Goal: Complete application form

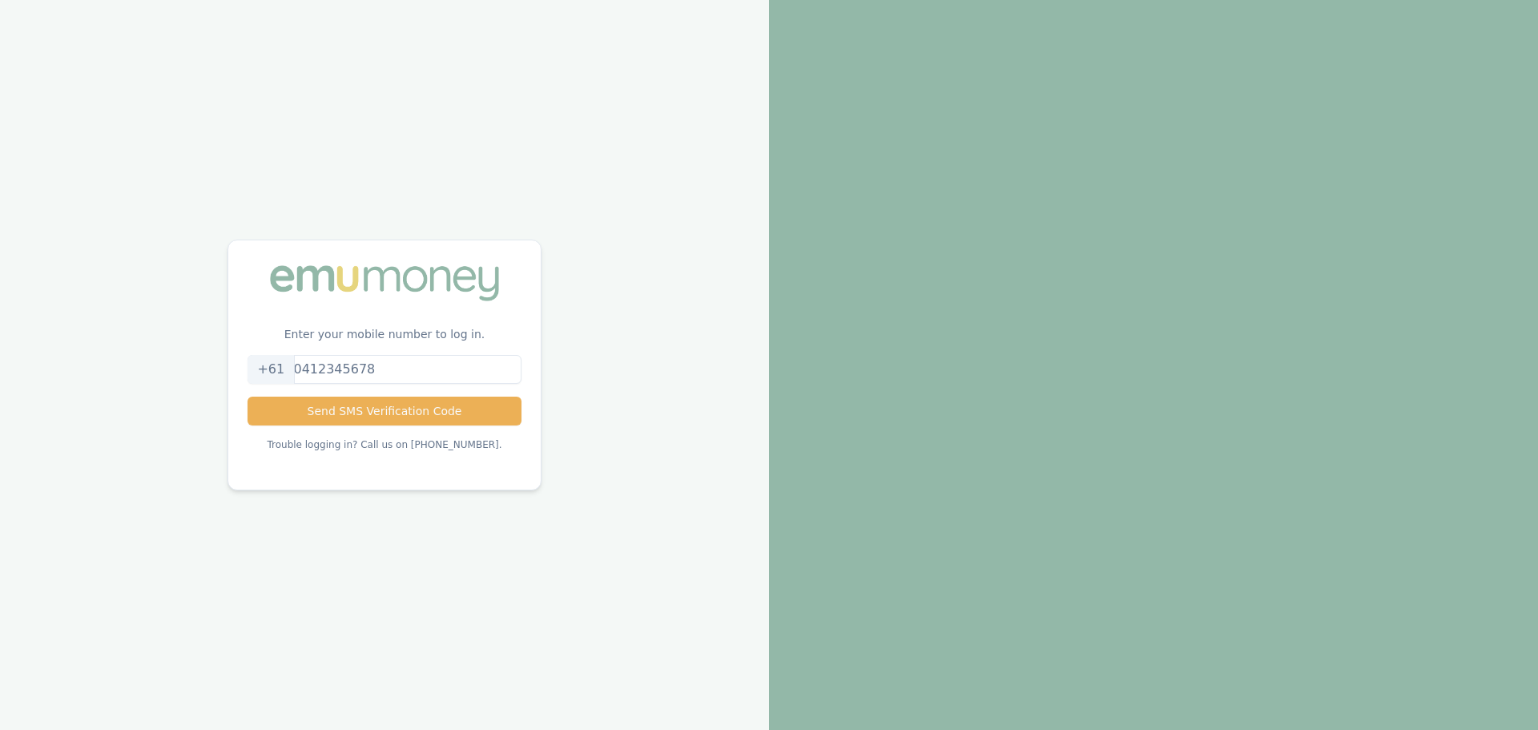
drag, startPoint x: 333, startPoint y: 365, endPoint x: 342, endPoint y: 368, distance: 9.1
click at [333, 365] on input "tel" at bounding box center [384, 369] width 273 height 29
click at [365, 401] on button "Send SMS Verification Code" at bounding box center [384, 411] width 273 height 29
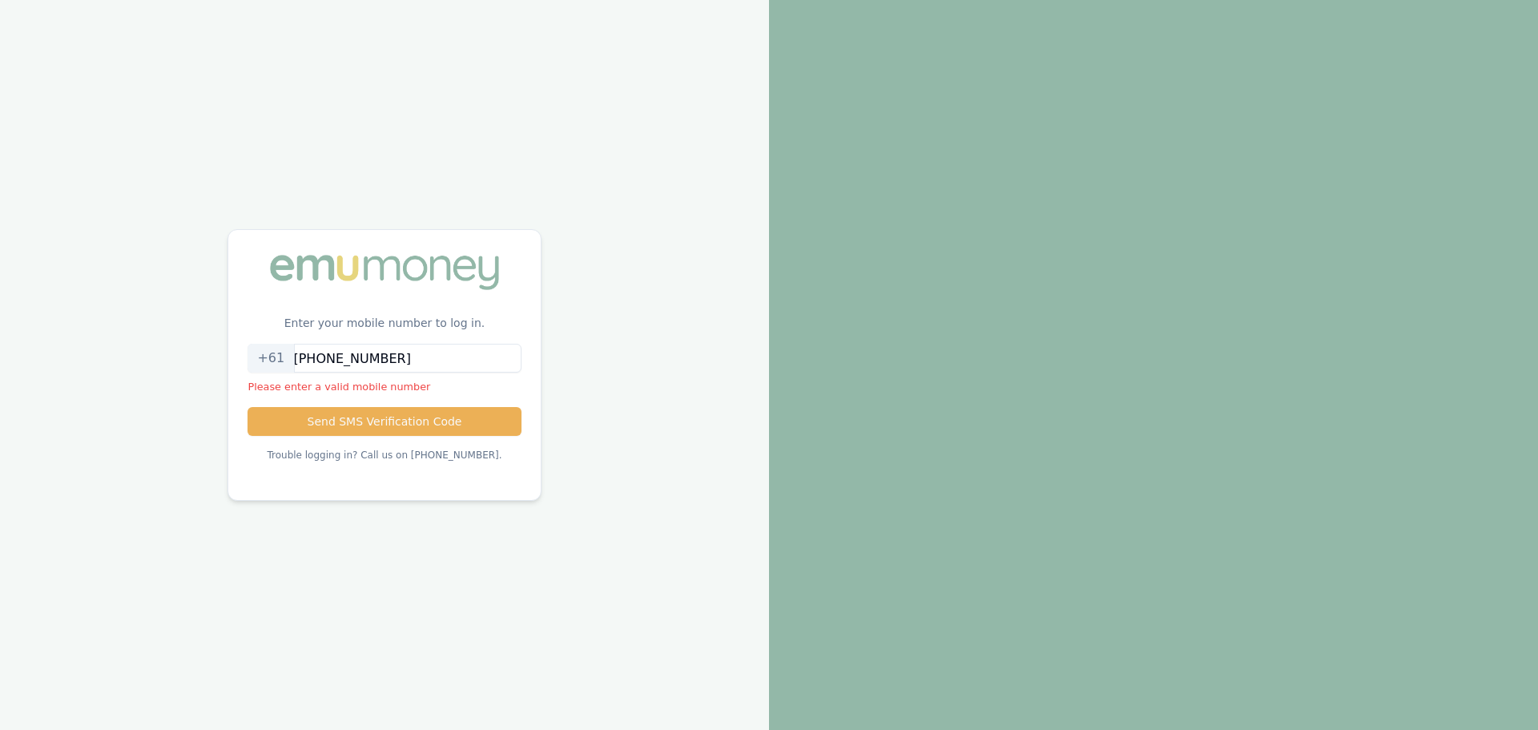
click at [317, 360] on input "[PHONE_NUMBER]" at bounding box center [384, 358] width 273 height 29
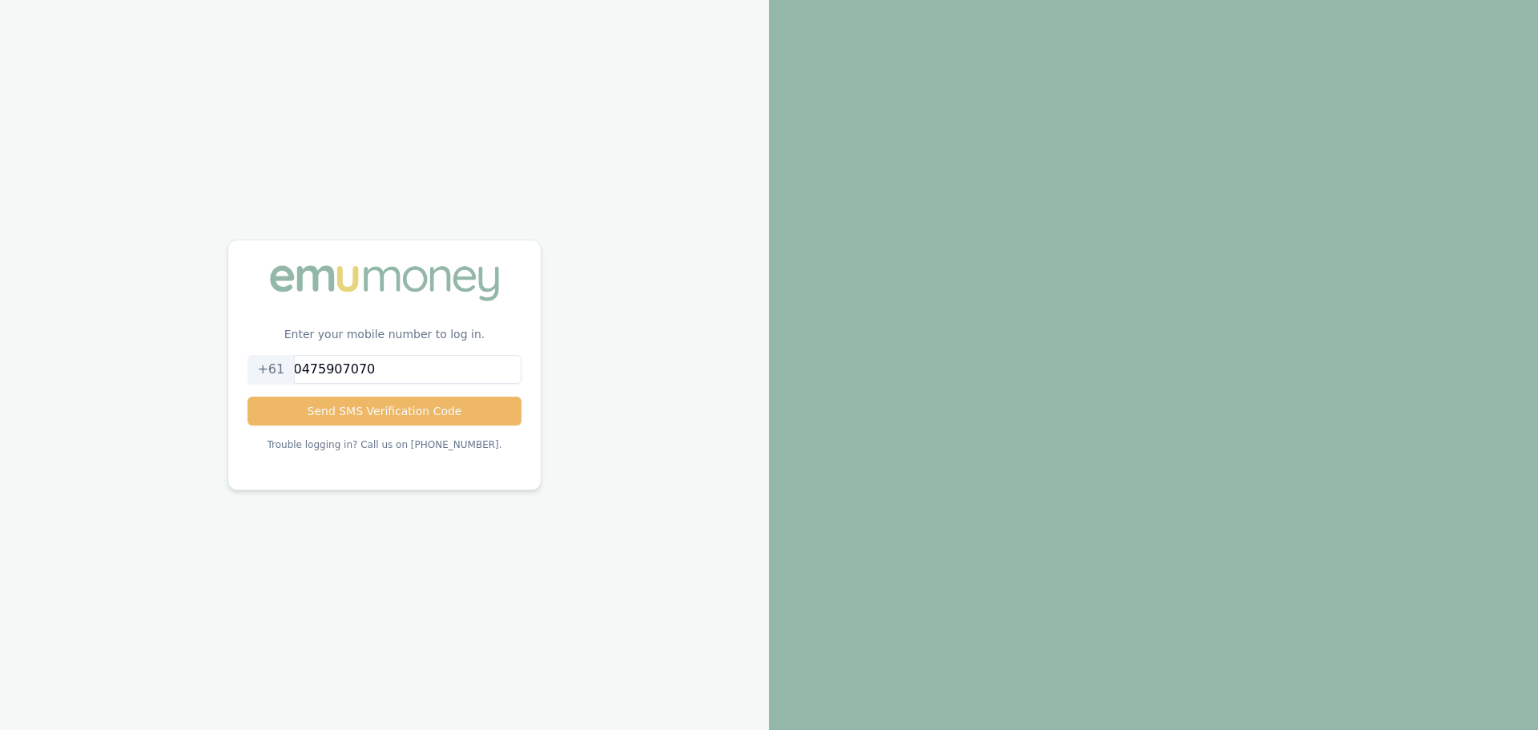
type input "0475907070"
click at [317, 400] on button "Send SMS Verification Code" at bounding box center [384, 411] width 273 height 29
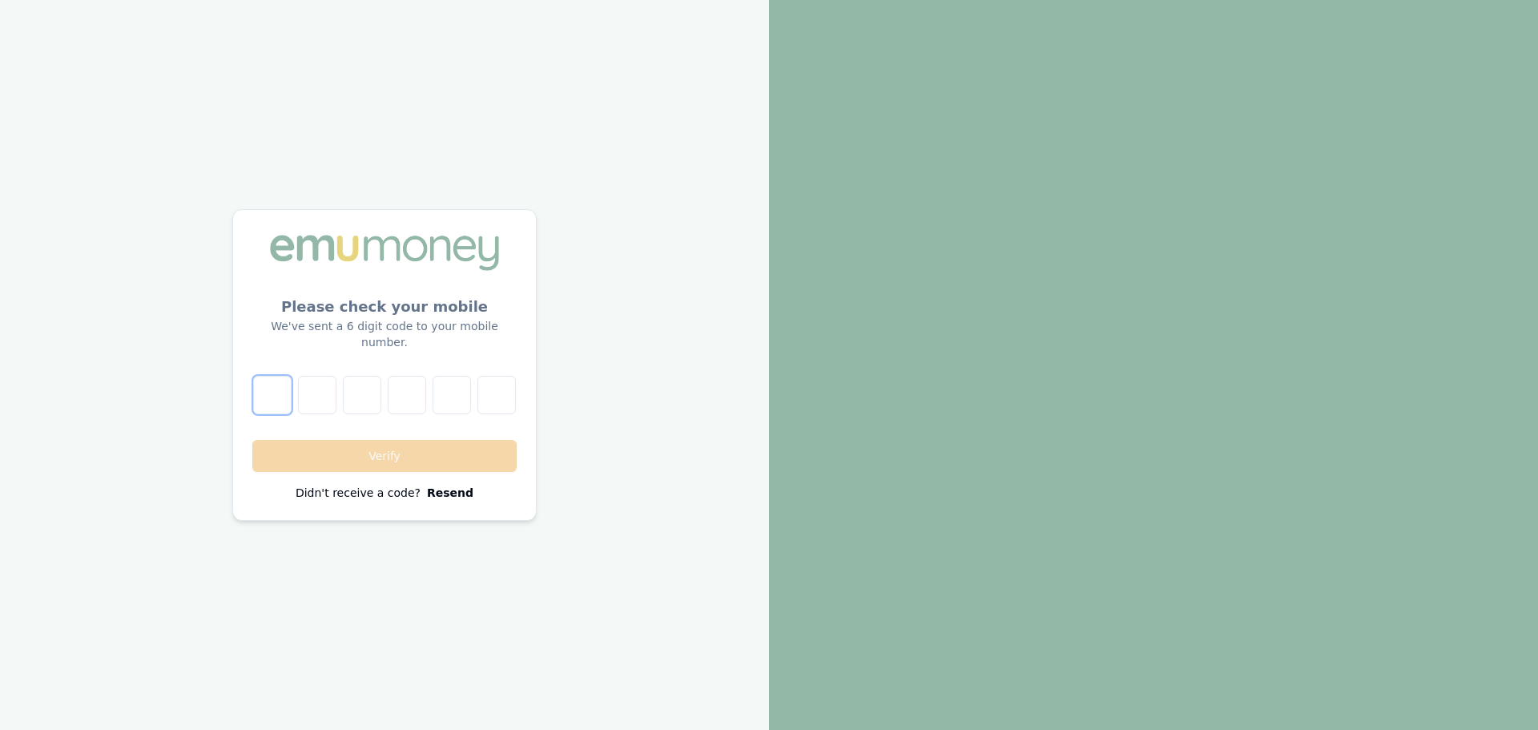
click at [271, 381] on input "number" at bounding box center [272, 395] width 38 height 38
type input "6"
type input "3"
type input "7"
type input "2"
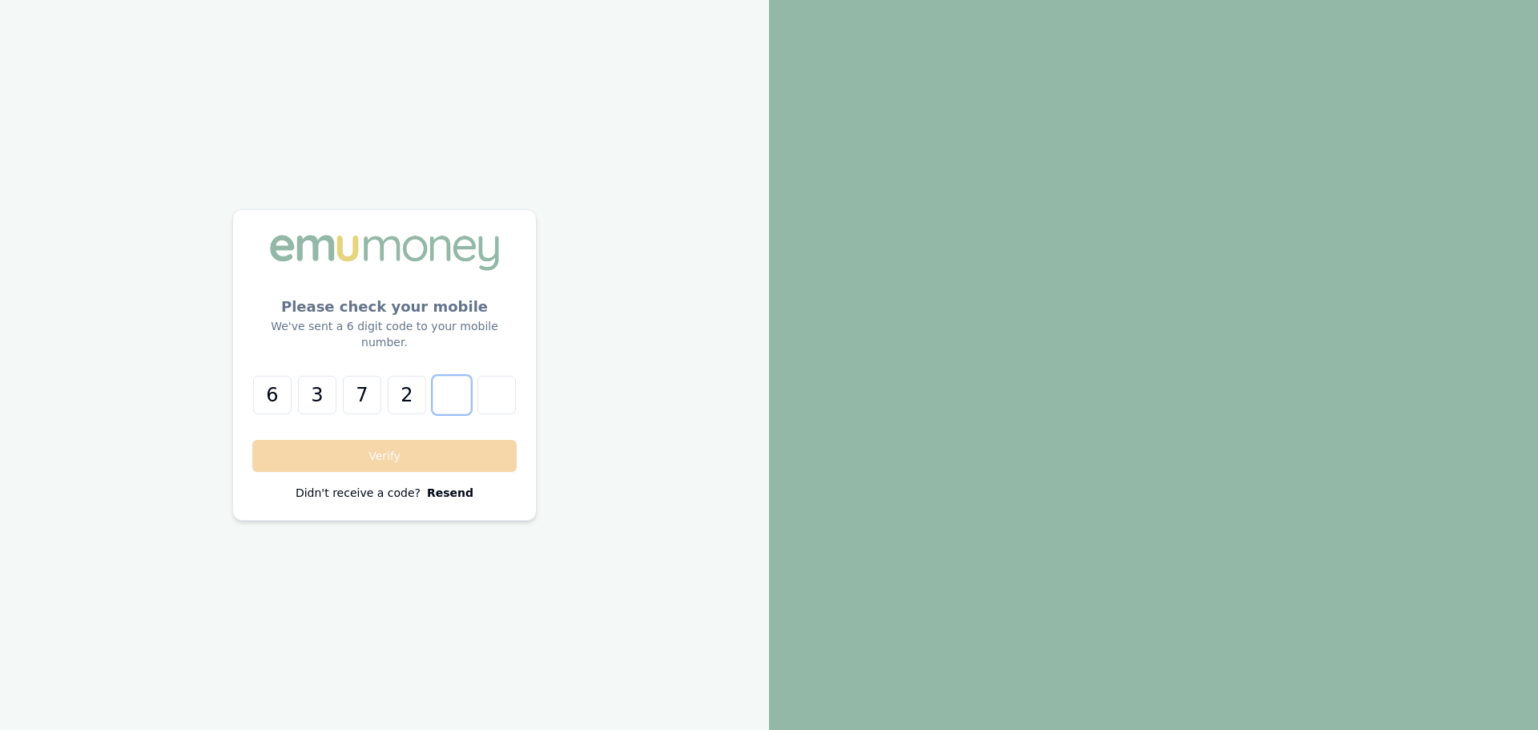
type input "1"
type input "8"
click at [369, 451] on button "Verify" at bounding box center [384, 456] width 264 height 32
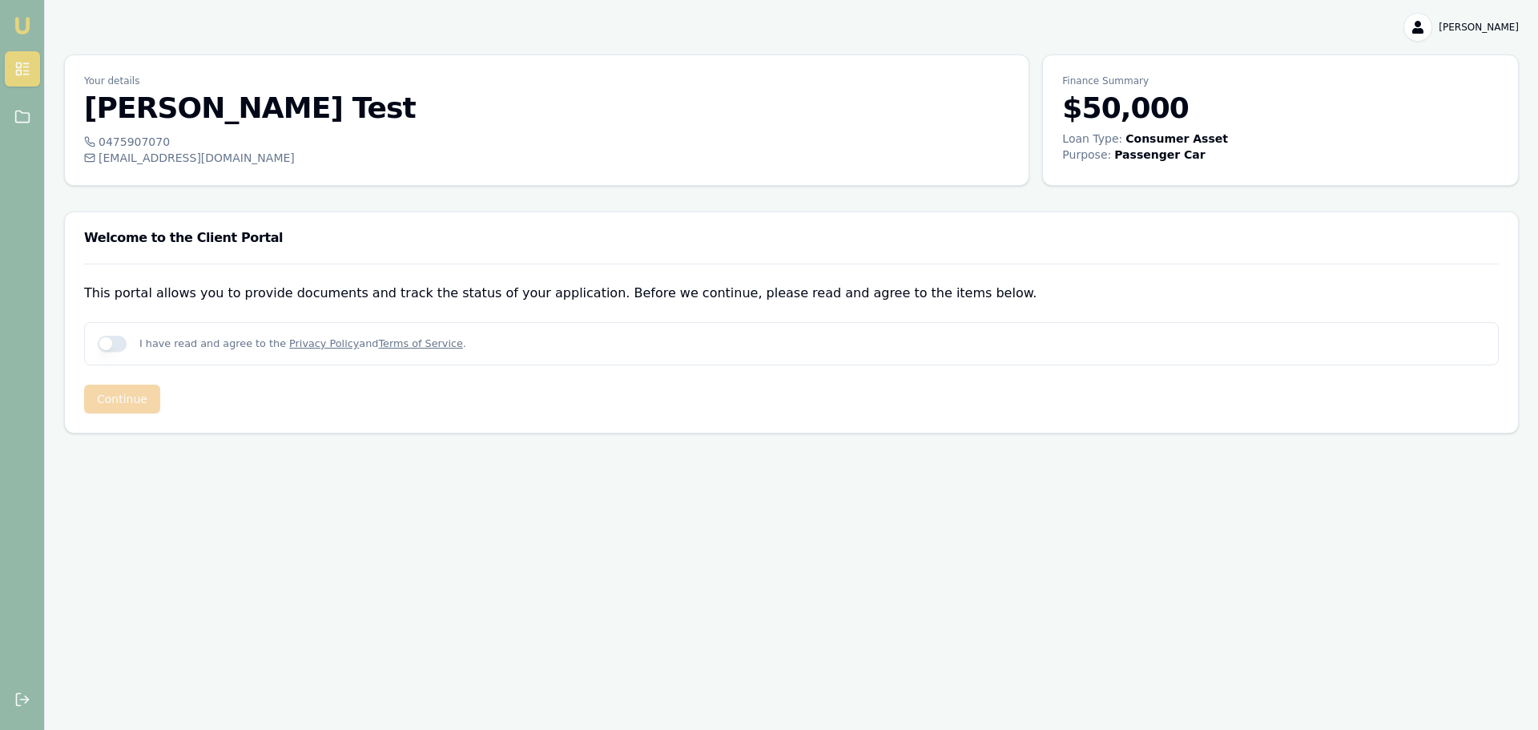
click at [118, 345] on button "button" at bounding box center [112, 344] width 29 height 16
checkbox input "true"
click at [127, 402] on button "Continue" at bounding box center [122, 399] width 76 height 29
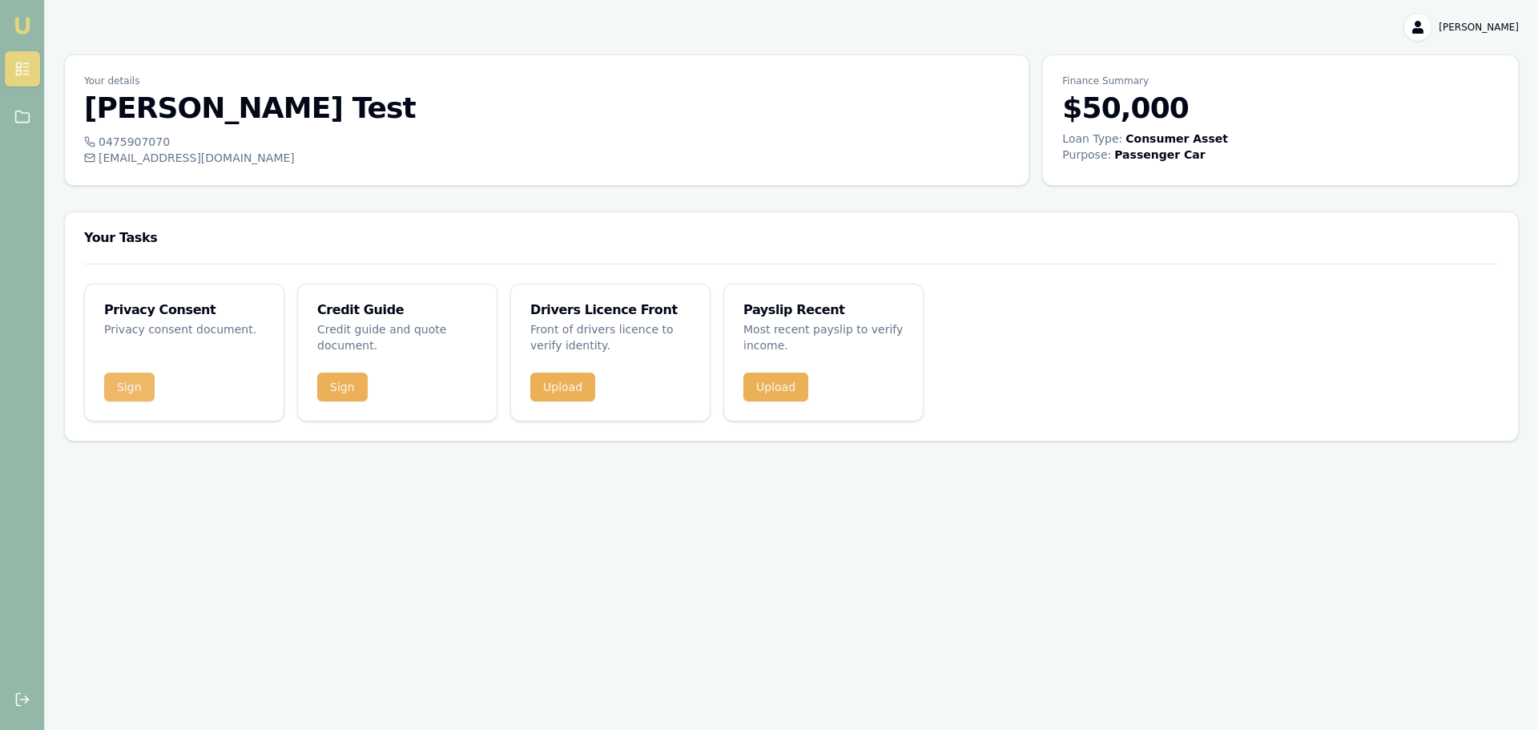
click at [126, 386] on button "Sign" at bounding box center [129, 387] width 50 height 29
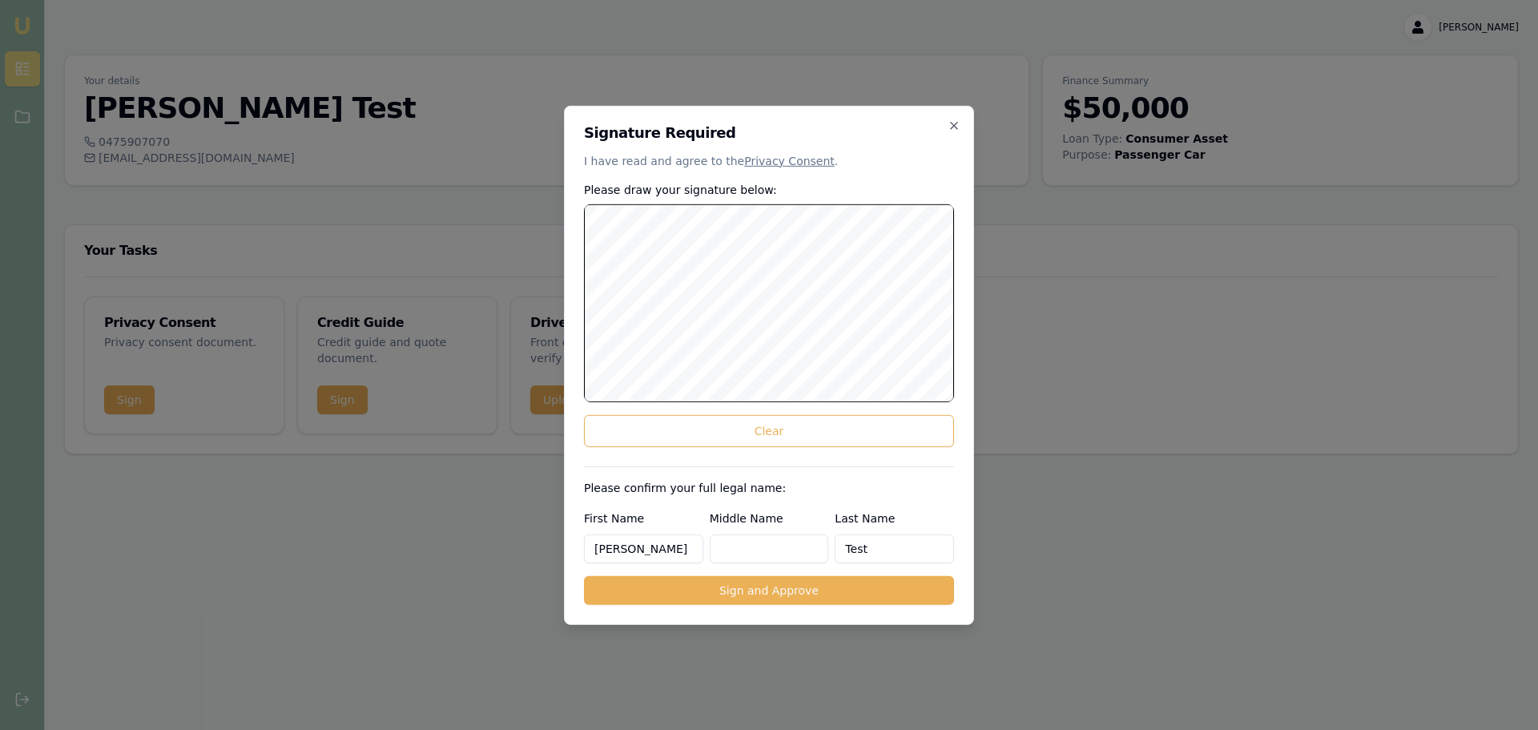
click at [1257, 352] on body "Emu Broker Luke Test Toggle Menu Your details Luke Test 0475907070 [EMAIL_ADDRE…" at bounding box center [769, 365] width 1538 height 730
click at [727, 591] on button "Sign and Approve" at bounding box center [769, 590] width 370 height 29
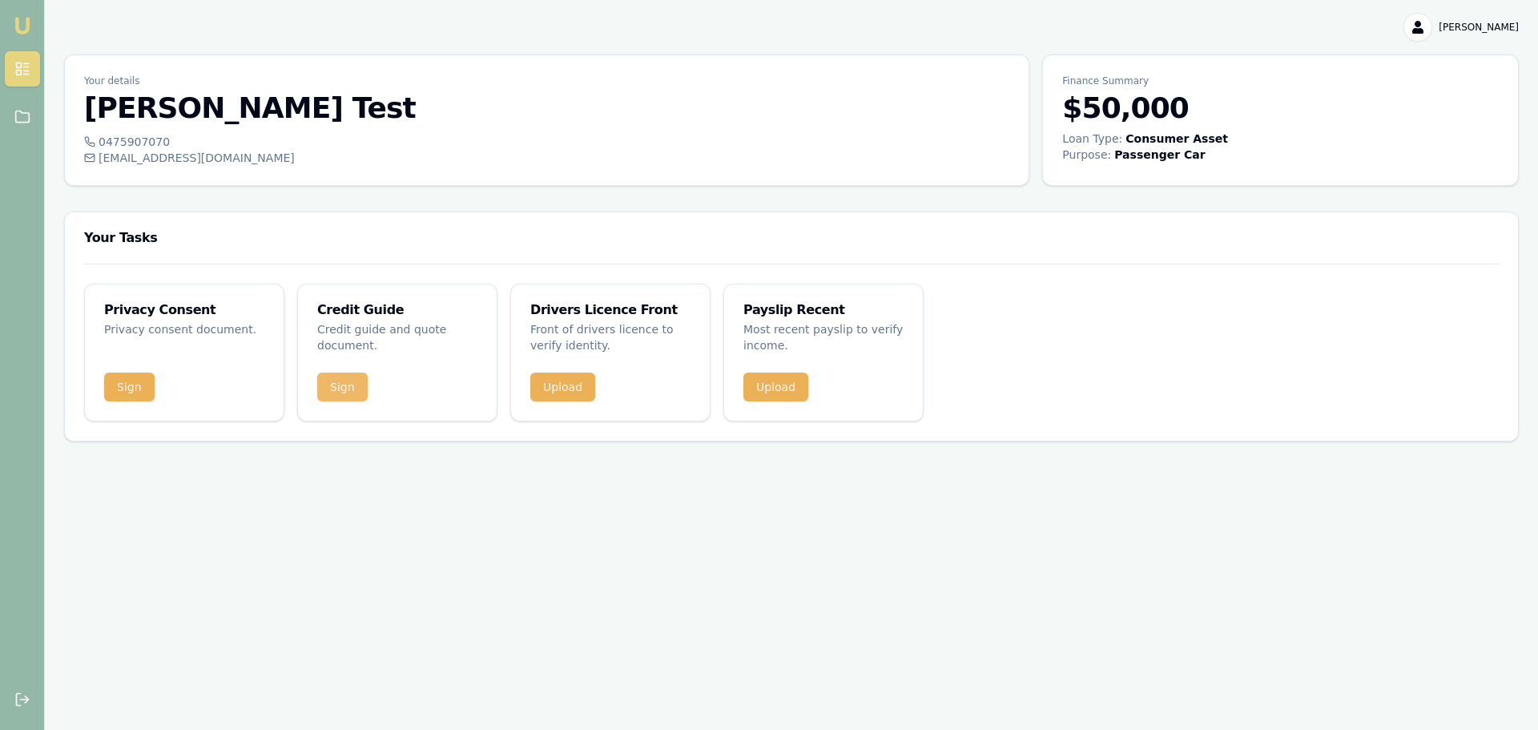
click at [340, 394] on button "Sign" at bounding box center [342, 387] width 50 height 29
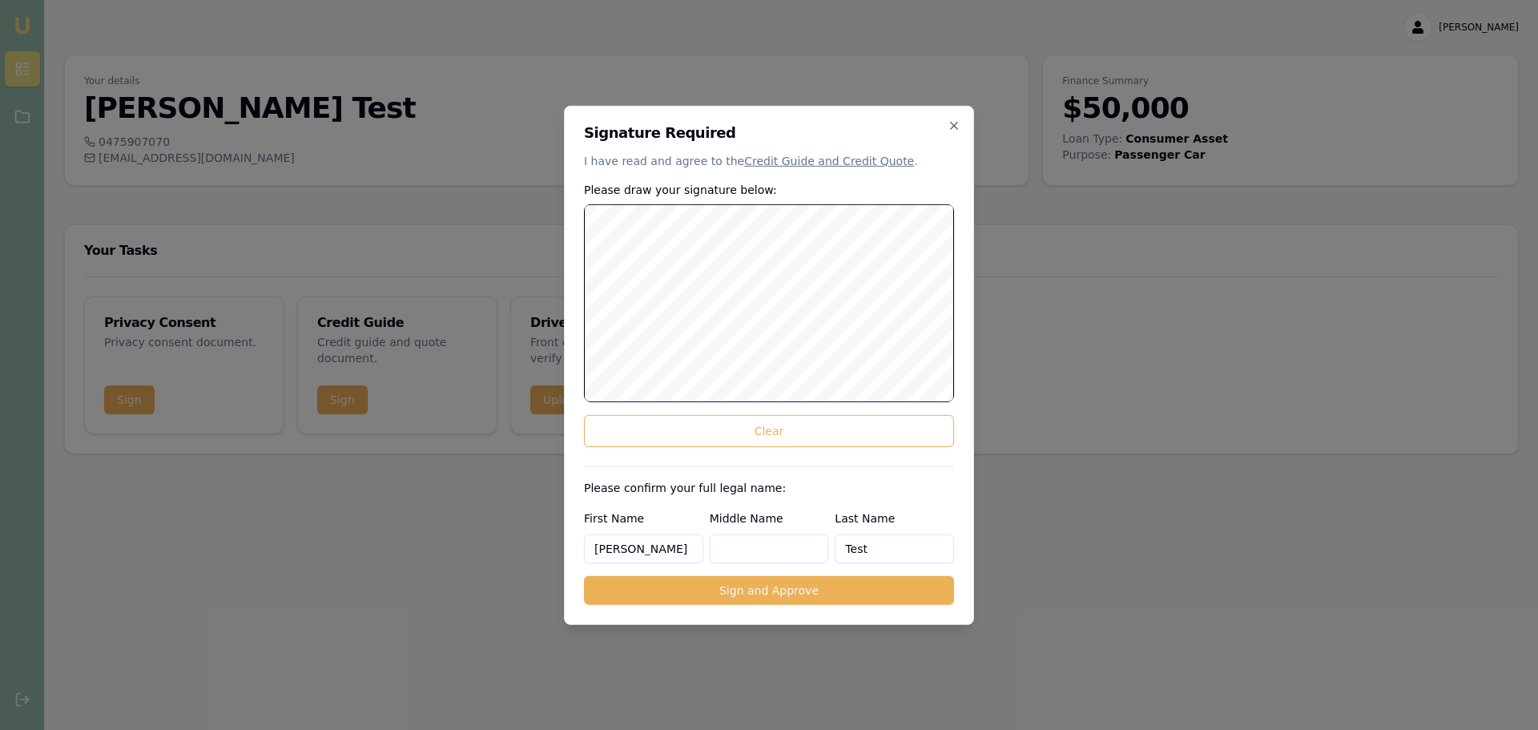
click at [1002, 341] on body "Emu Broker Luke Test Toggle Menu Your details Luke Test 0475907070 [EMAIL_ADDRE…" at bounding box center [769, 365] width 1538 height 730
click at [727, 588] on button "Sign and Approve" at bounding box center [769, 590] width 370 height 29
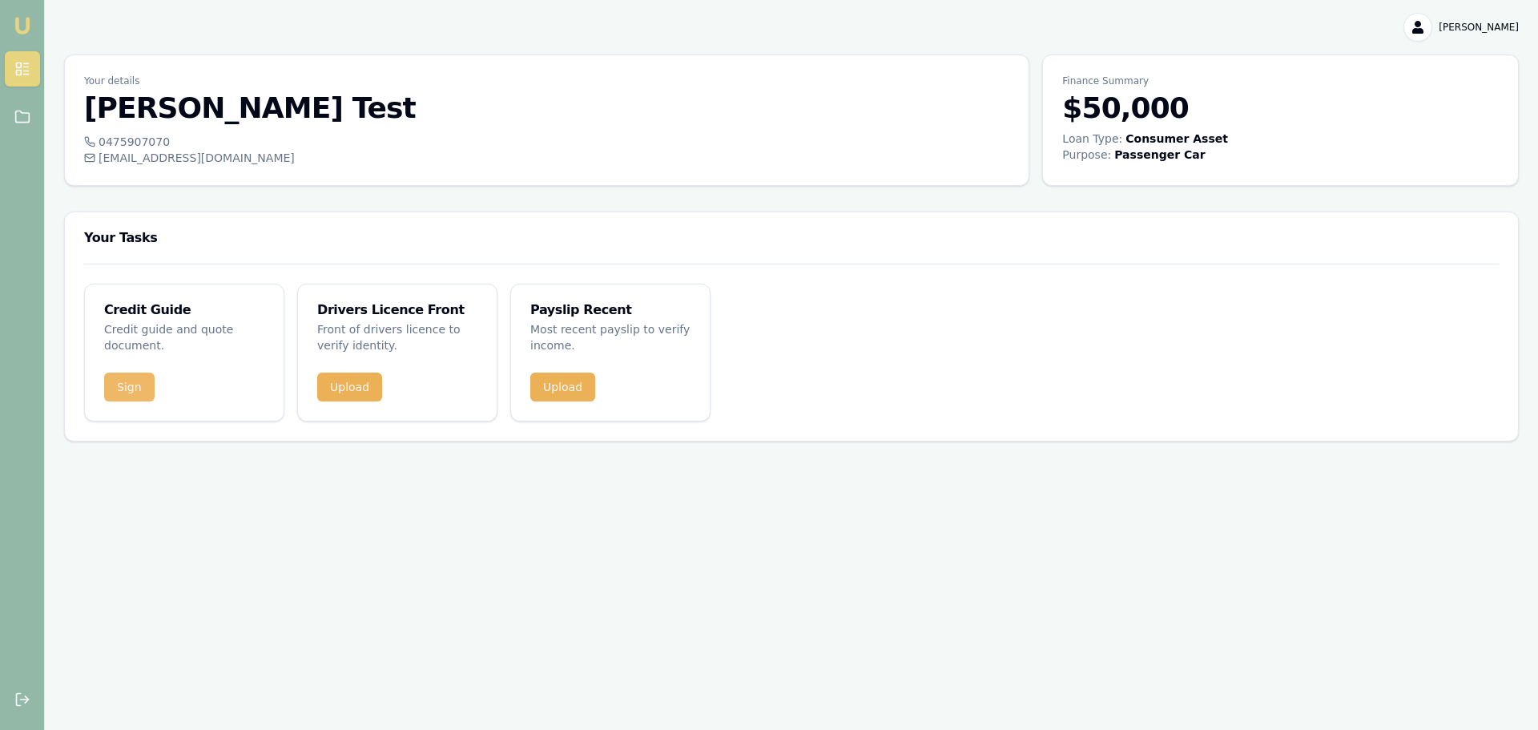
click at [118, 384] on button "Sign" at bounding box center [129, 387] width 50 height 29
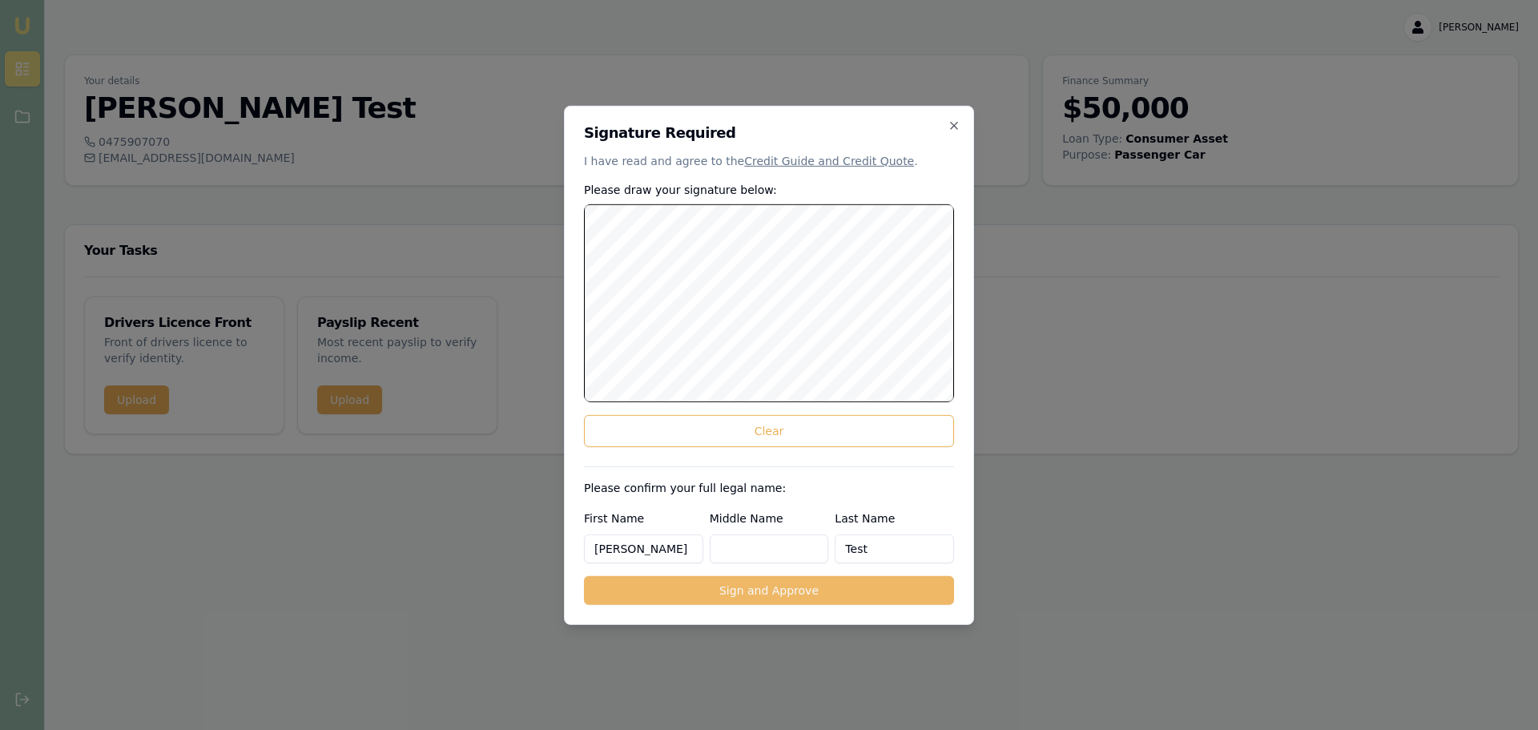
click at [728, 590] on button "Sign and Approve" at bounding box center [769, 590] width 370 height 29
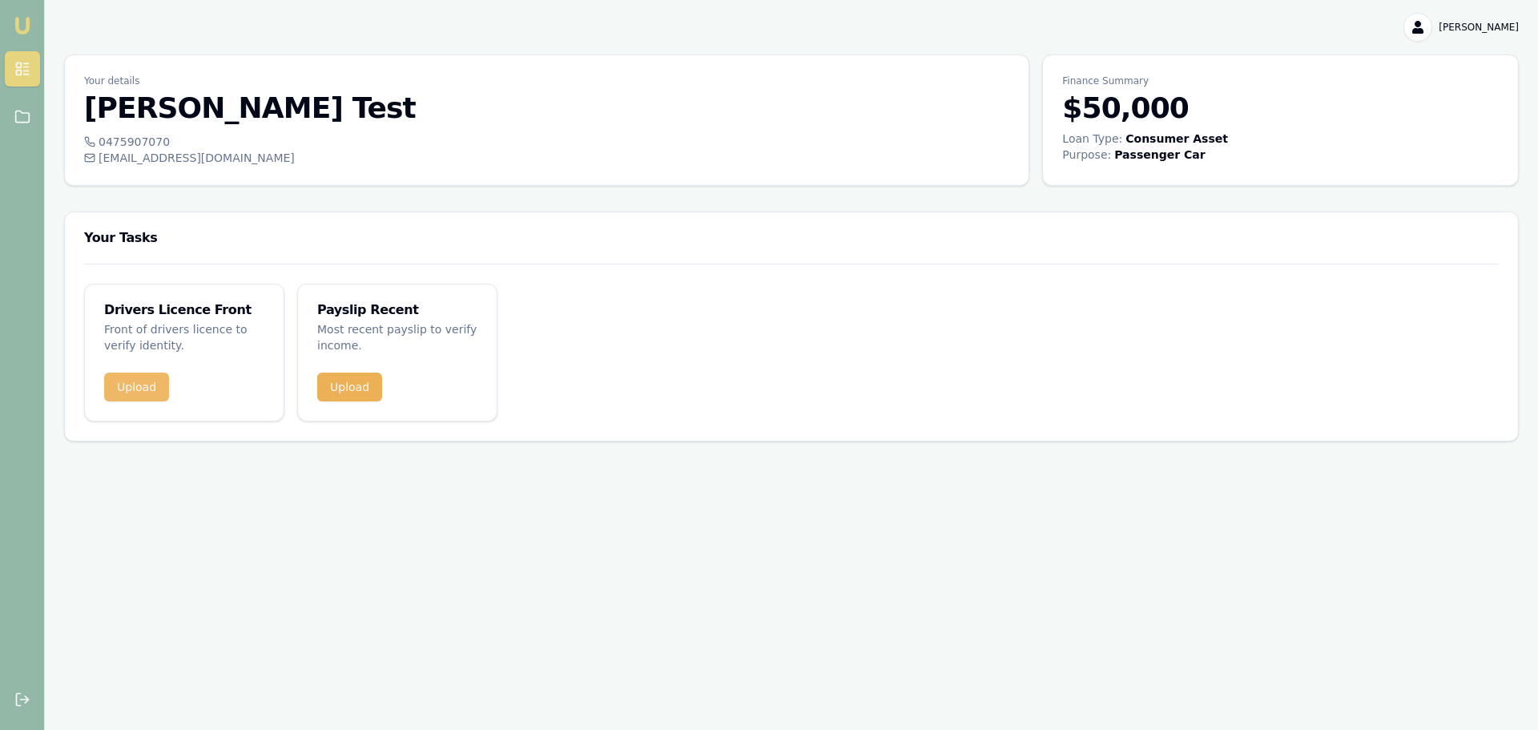
click at [135, 385] on button "Upload" at bounding box center [136, 387] width 65 height 29
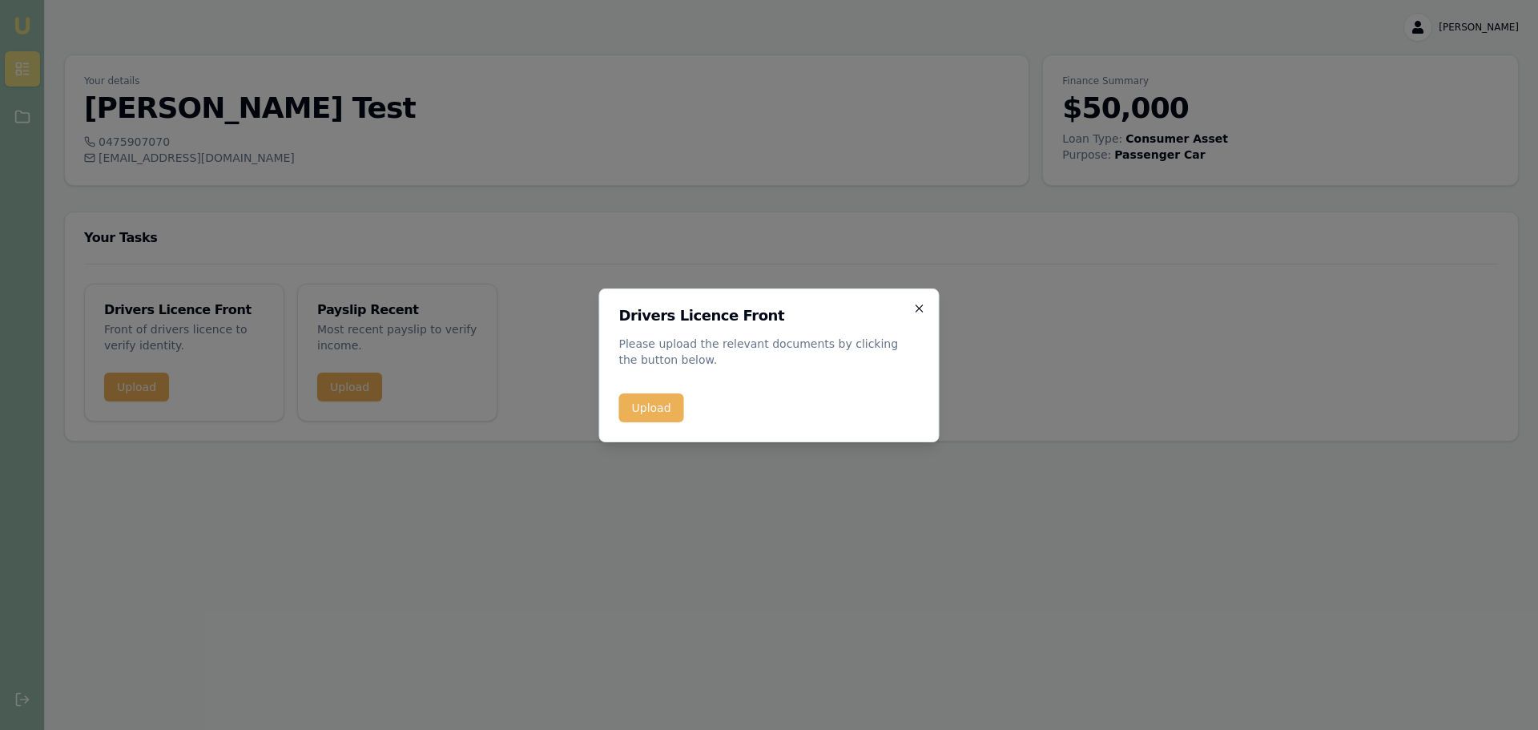
click at [917, 308] on icon "button" at bounding box center [919, 308] width 13 height 13
